Goal: Task Accomplishment & Management: Use online tool/utility

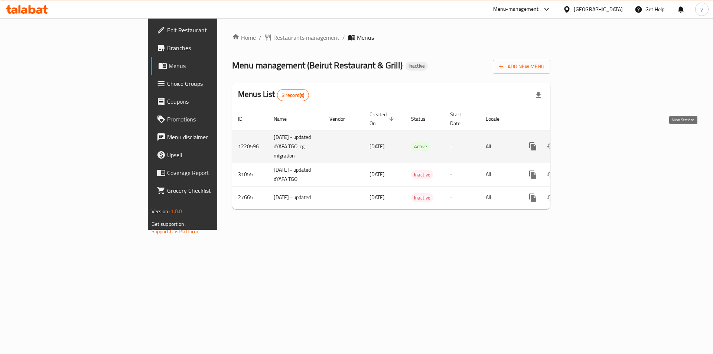
click at [595, 137] on link "enhanced table" at bounding box center [586, 146] width 18 height 18
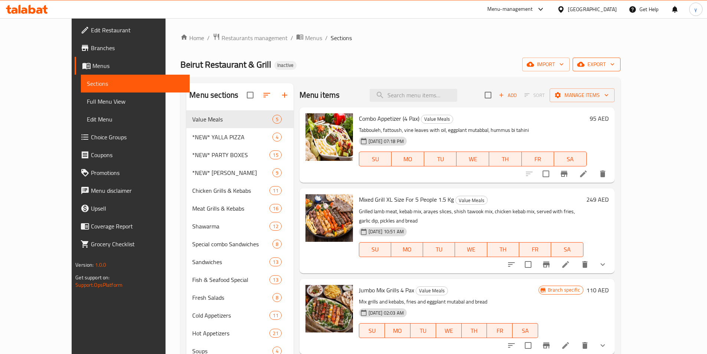
click at [615, 67] on span "export" at bounding box center [597, 64] width 36 height 9
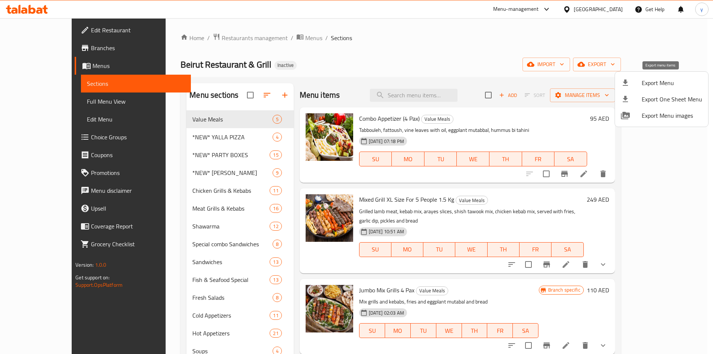
click at [638, 85] on div at bounding box center [631, 82] width 21 height 9
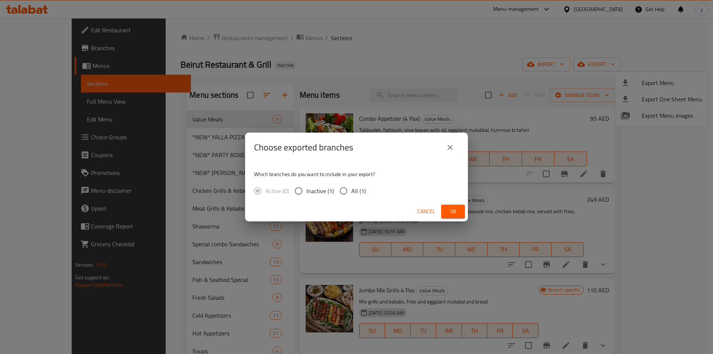
click at [344, 186] on input "All (1)" at bounding box center [344, 191] width 16 height 16
radio input "true"
click at [457, 210] on span "Ok" at bounding box center [453, 211] width 12 height 9
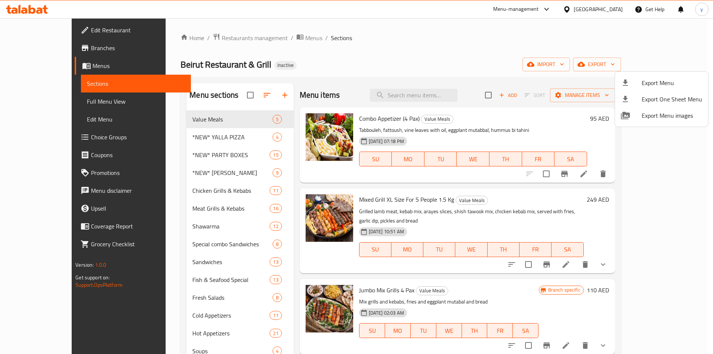
click at [17, 44] on div at bounding box center [356, 177] width 713 height 354
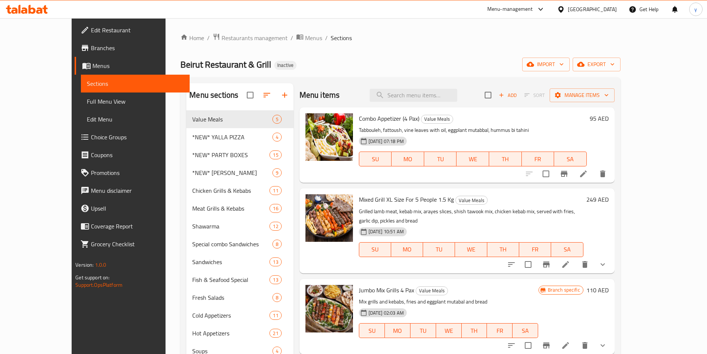
click at [91, 51] on span "Branches" at bounding box center [137, 47] width 93 height 9
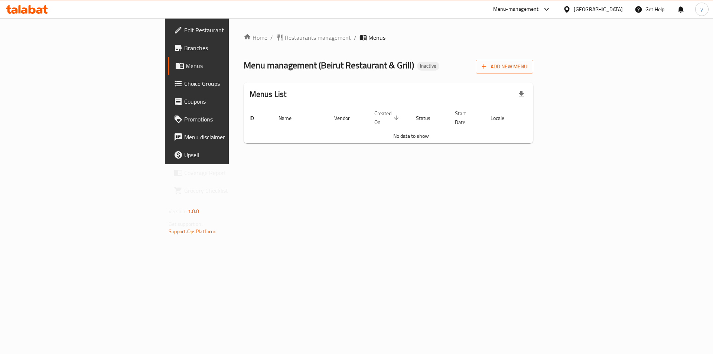
click at [533, 75] on div "Home / Restaurants management / Menus Menu management ( Beirut Restaurant & Gri…" at bounding box center [389, 91] width 290 height 116
click at [487, 63] on icon "button" at bounding box center [483, 66] width 7 height 7
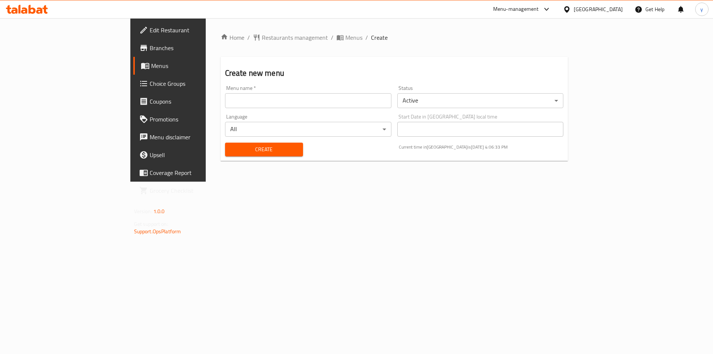
click at [225, 104] on input "text" at bounding box center [308, 100] width 166 height 15
type input "menu"
click at [231, 149] on span "Create" at bounding box center [264, 149] width 66 height 9
click at [133, 61] on link "Menus" at bounding box center [191, 66] width 116 height 18
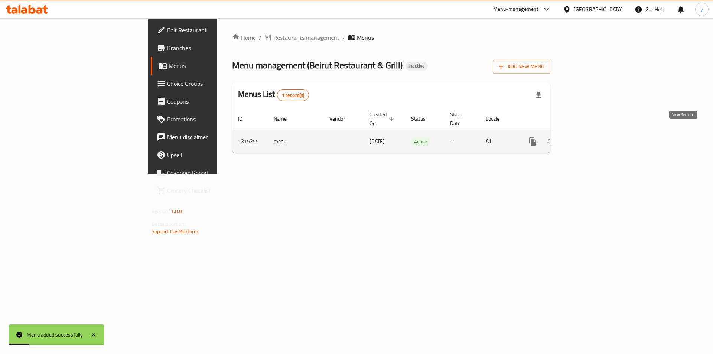
click at [591, 137] on icon "enhanced table" at bounding box center [586, 141] width 9 height 9
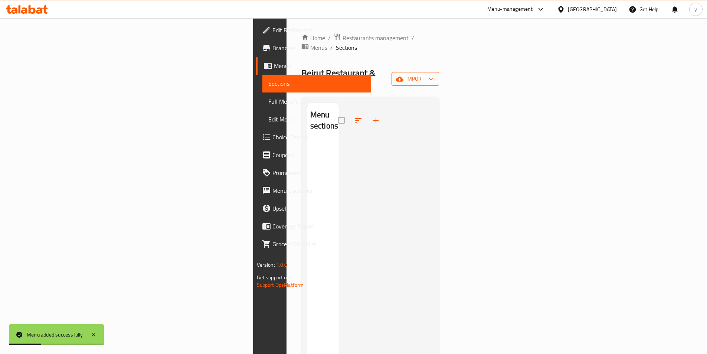
click at [433, 74] on span "import" at bounding box center [416, 78] width 36 height 9
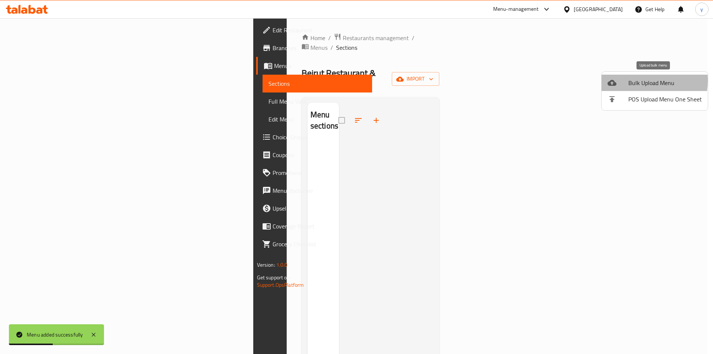
click at [638, 81] on span "Bulk Upload Menu" at bounding box center [665, 82] width 74 height 9
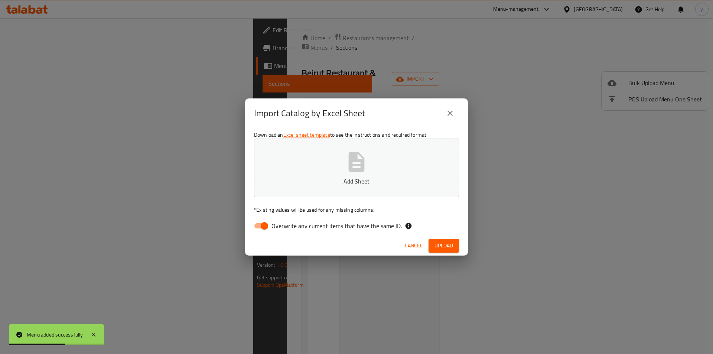
click at [259, 227] on input "Overwrite any current items that have the same ID." at bounding box center [264, 226] width 42 height 14
checkbox input "false"
click at [305, 170] on button "Add Sheet" at bounding box center [356, 167] width 205 height 59
click at [441, 245] on span "Upload" at bounding box center [443, 245] width 19 height 9
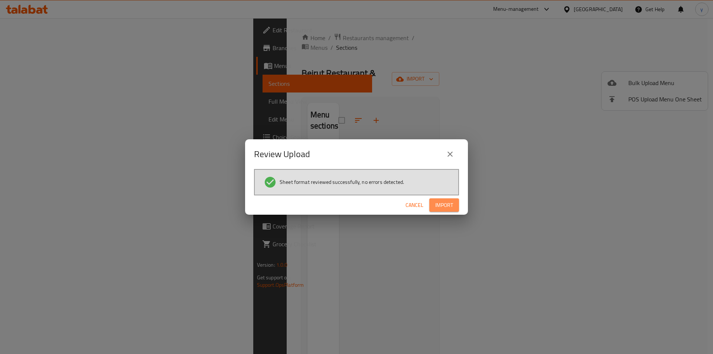
click at [448, 209] on span "Import" at bounding box center [444, 204] width 18 height 9
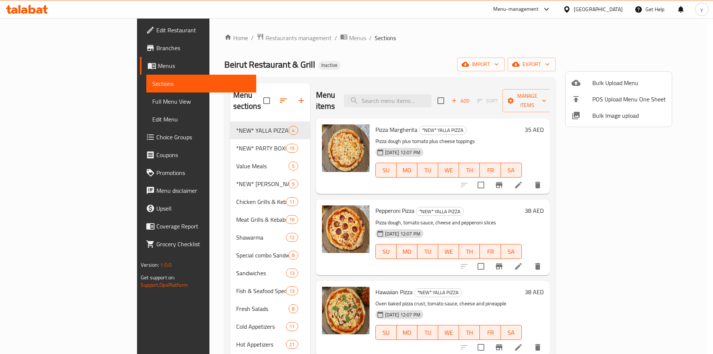
click at [421, 34] on div at bounding box center [356, 177] width 713 height 354
